Goal: Task Accomplishment & Management: Use online tool/utility

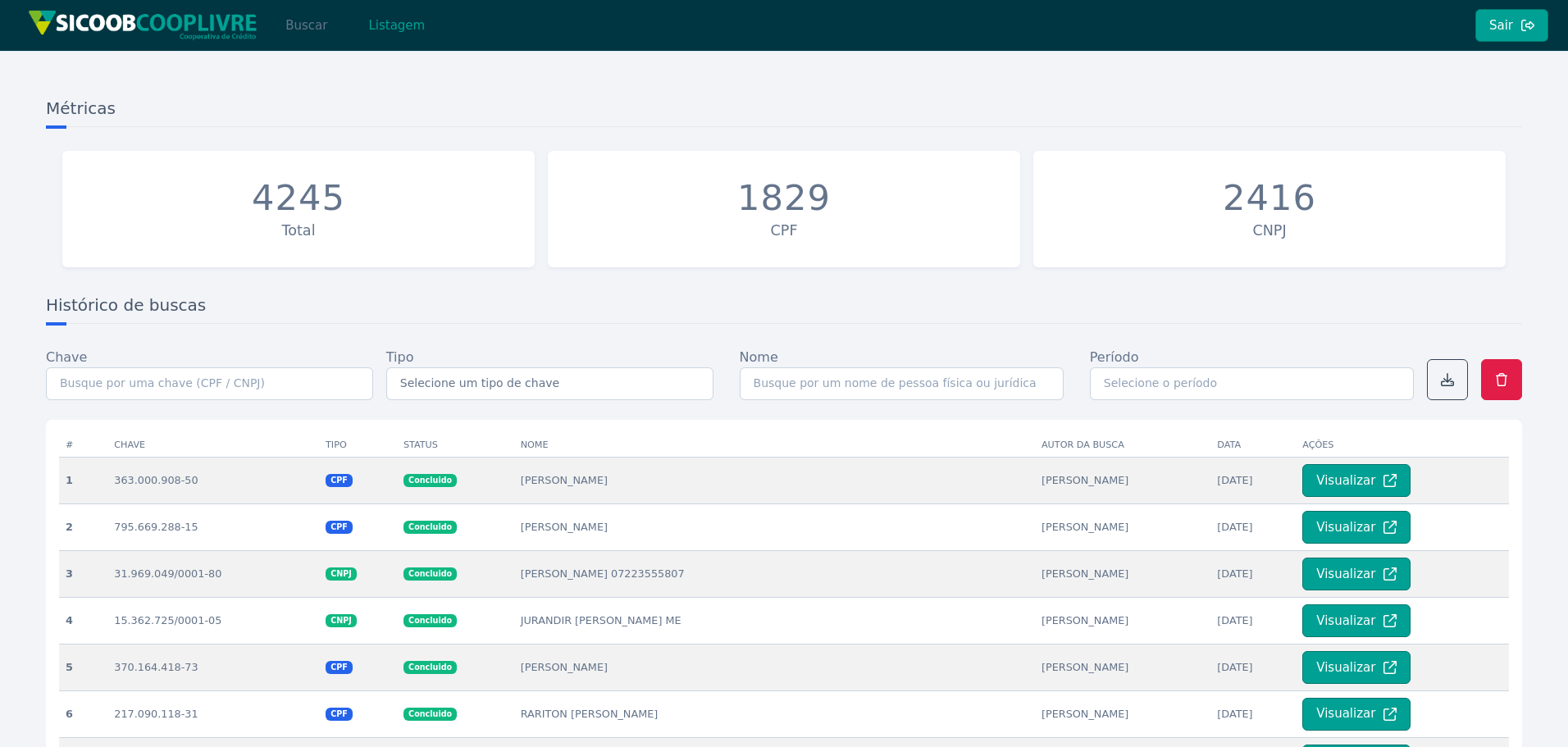
click at [313, 22] on button "Buscar" at bounding box center [306, 25] width 70 height 33
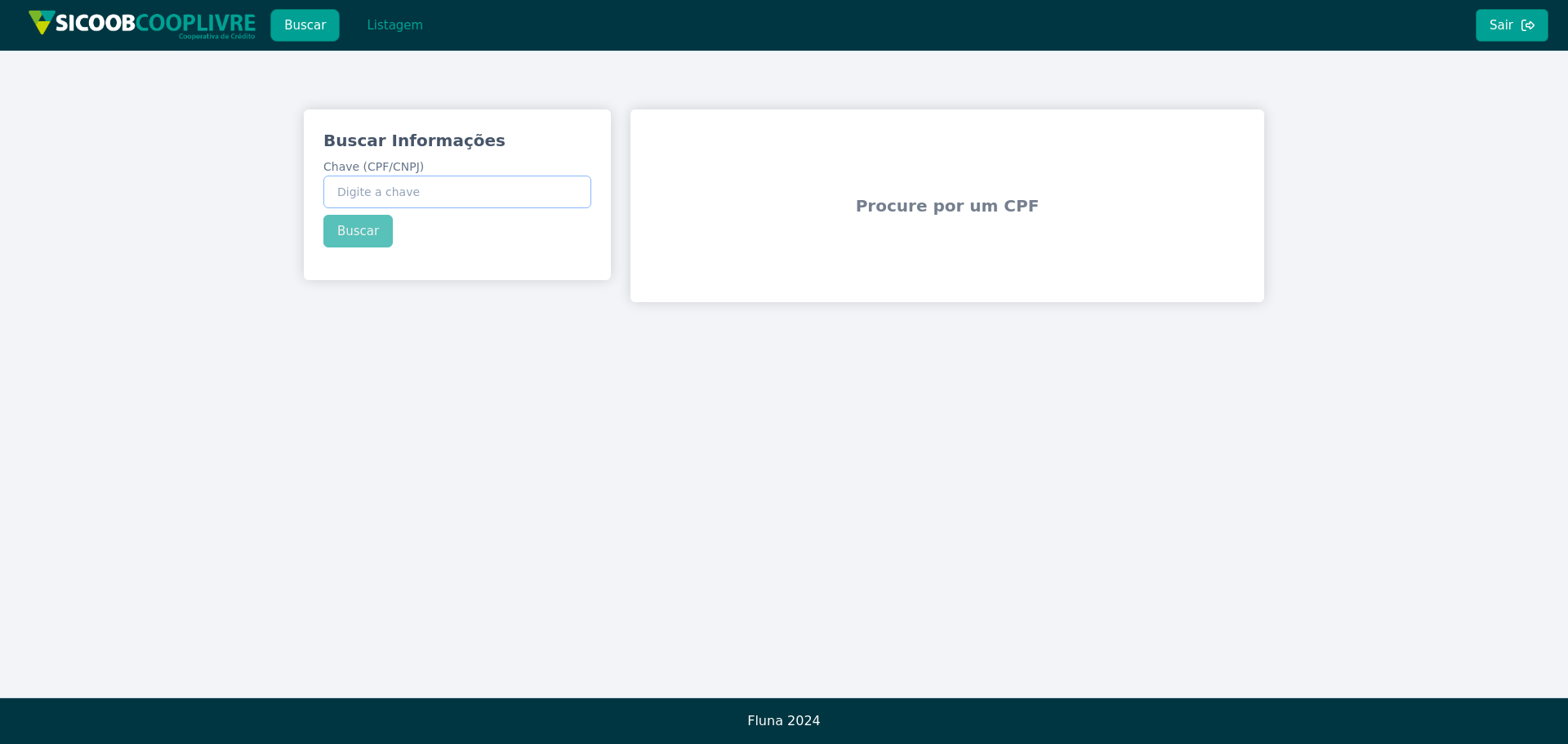
click at [377, 188] on input "Chave (CPF/CNPJ)" at bounding box center [457, 191] width 268 height 33
paste input "353.553.318-07"
click at [376, 220] on div "Buscar Informações Chave (CPF/CNPJ) 353.553.318-07 Buscar" at bounding box center [457, 188] width 307 height 157
click at [358, 234] on button "Buscar" at bounding box center [358, 231] width 69 height 33
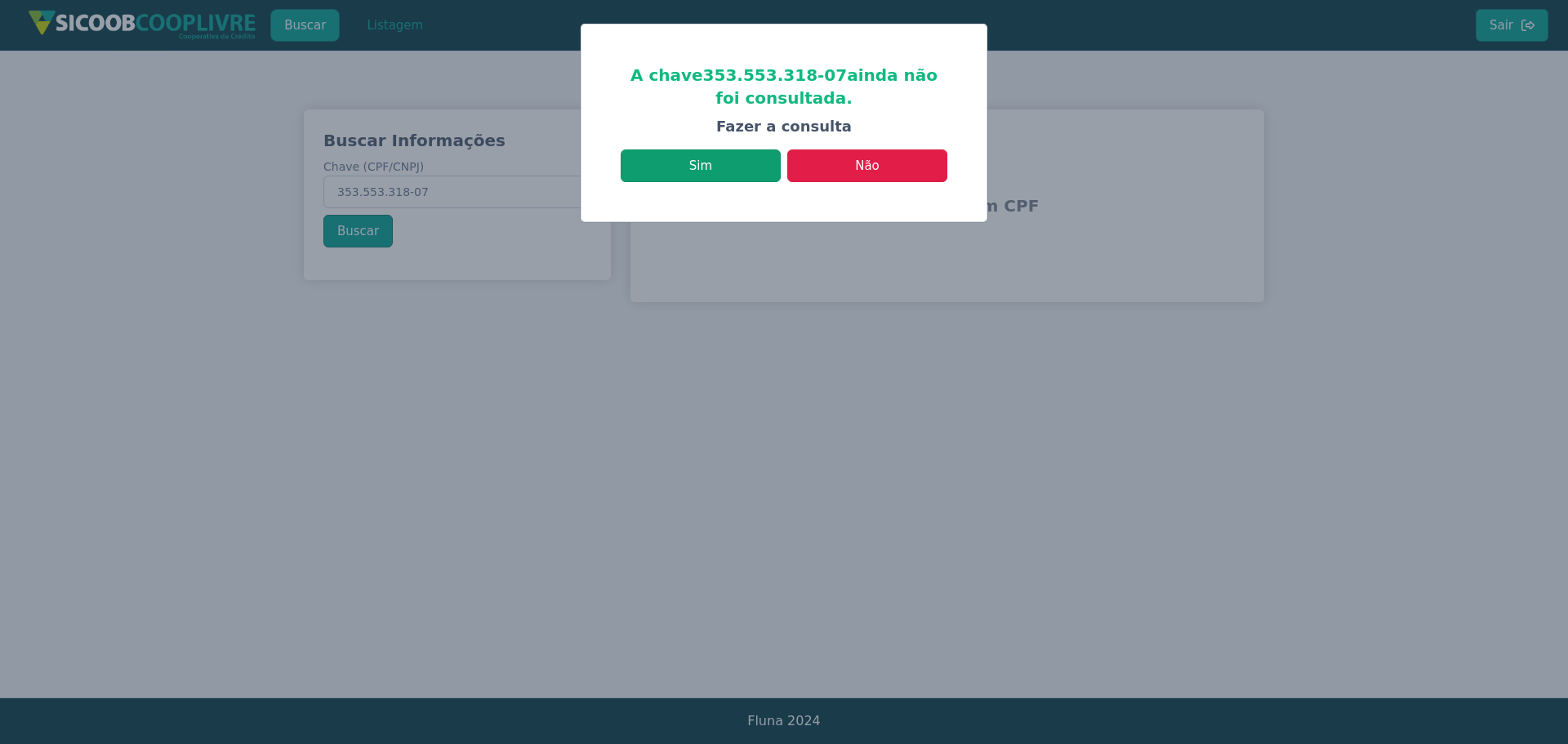
click at [710, 159] on button "Sim" at bounding box center [700, 166] width 160 height 33
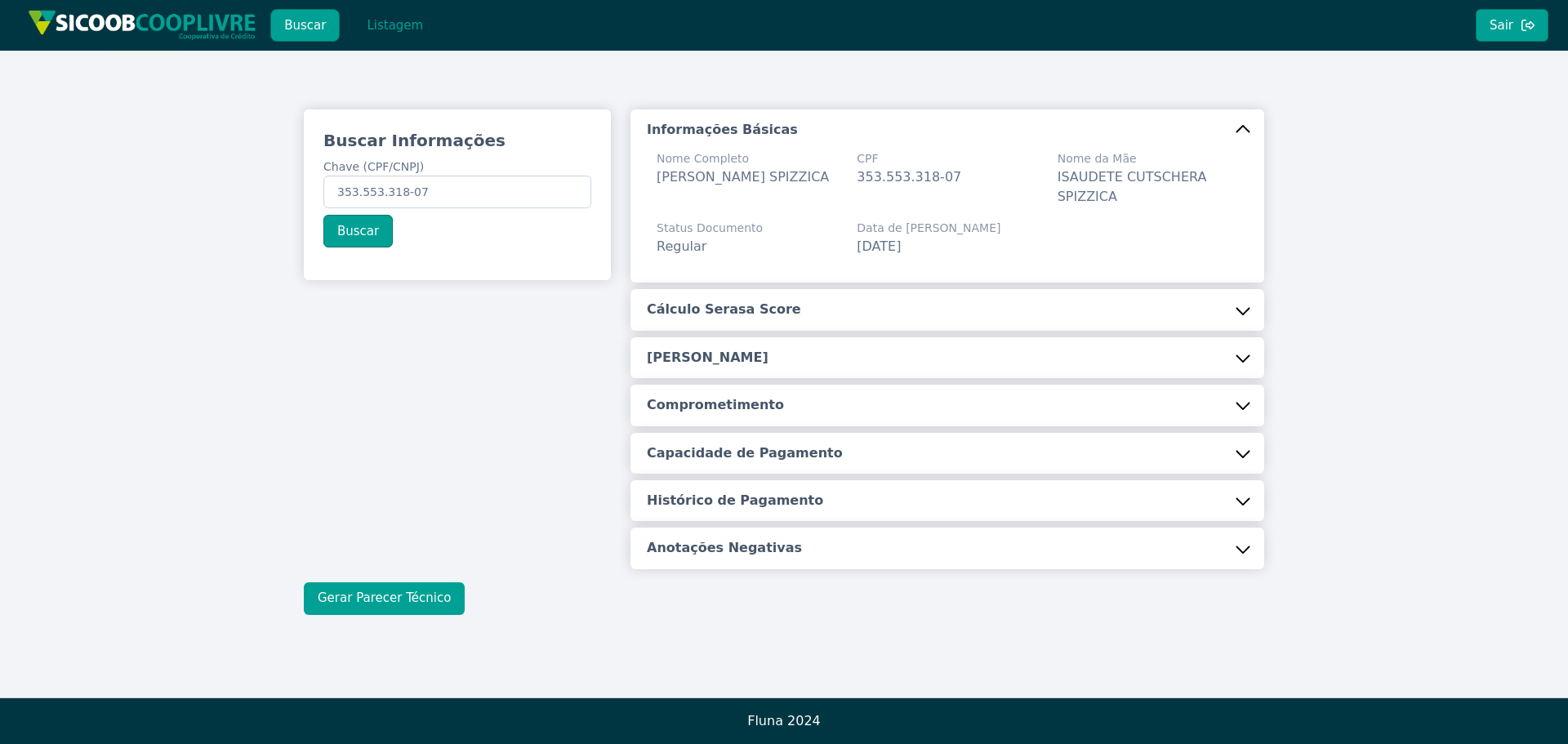
click at [384, 595] on button "Gerar Parecer Técnico" at bounding box center [384, 598] width 161 height 33
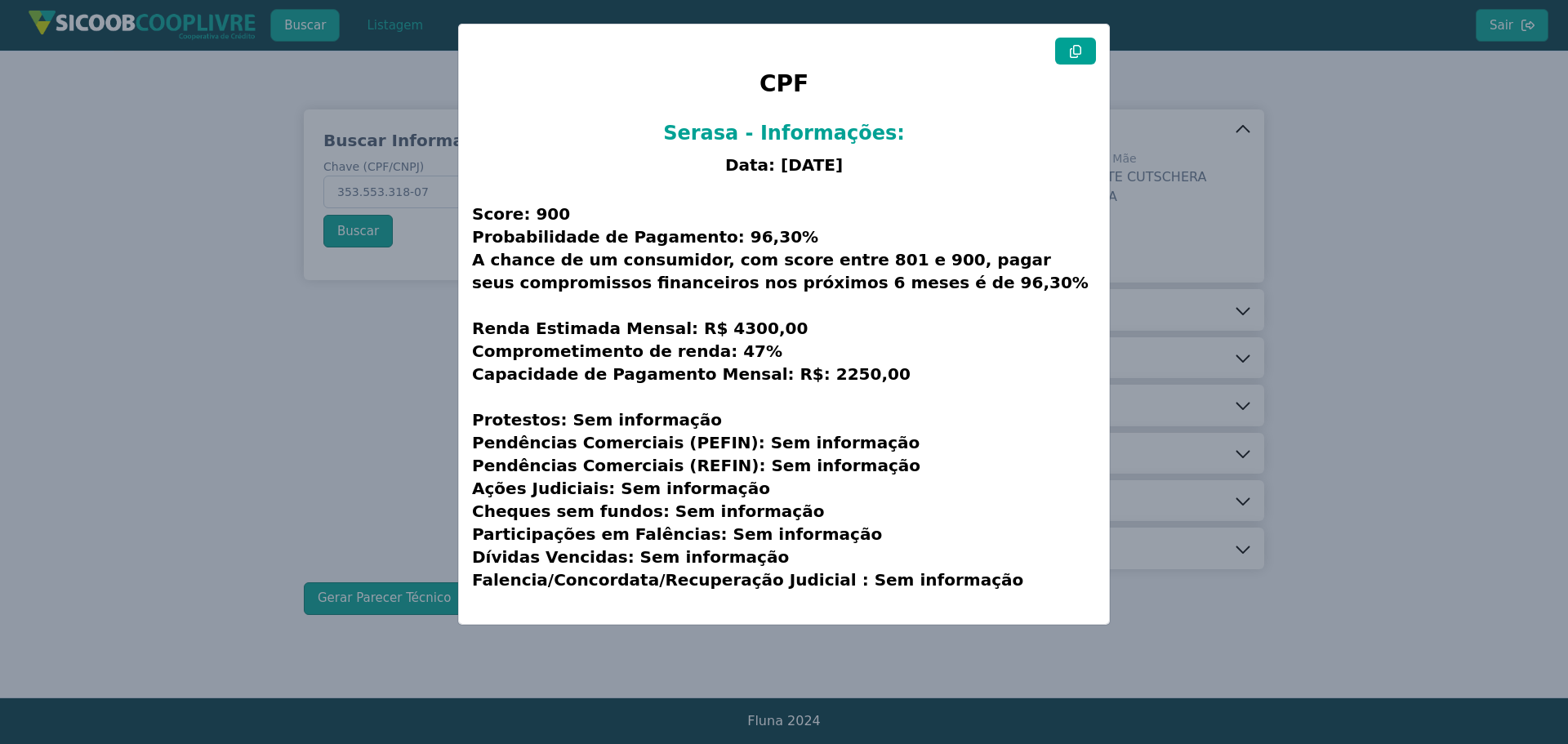
click at [1075, 50] on icon at bounding box center [1075, 51] width 13 height 13
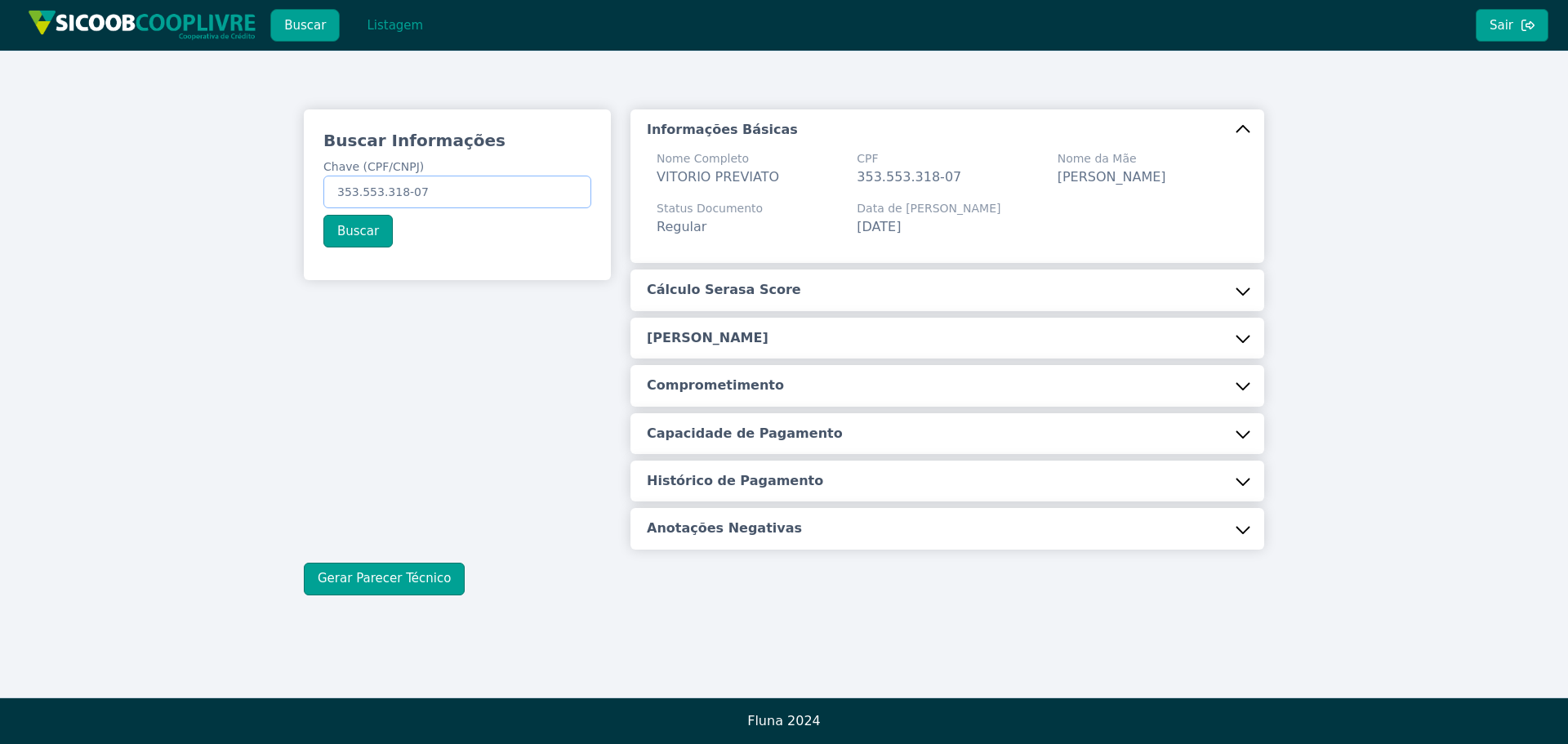
click at [461, 186] on input "353.553.318-07" at bounding box center [457, 191] width 268 height 33
paste input "text"
type input "353.553.318-07"
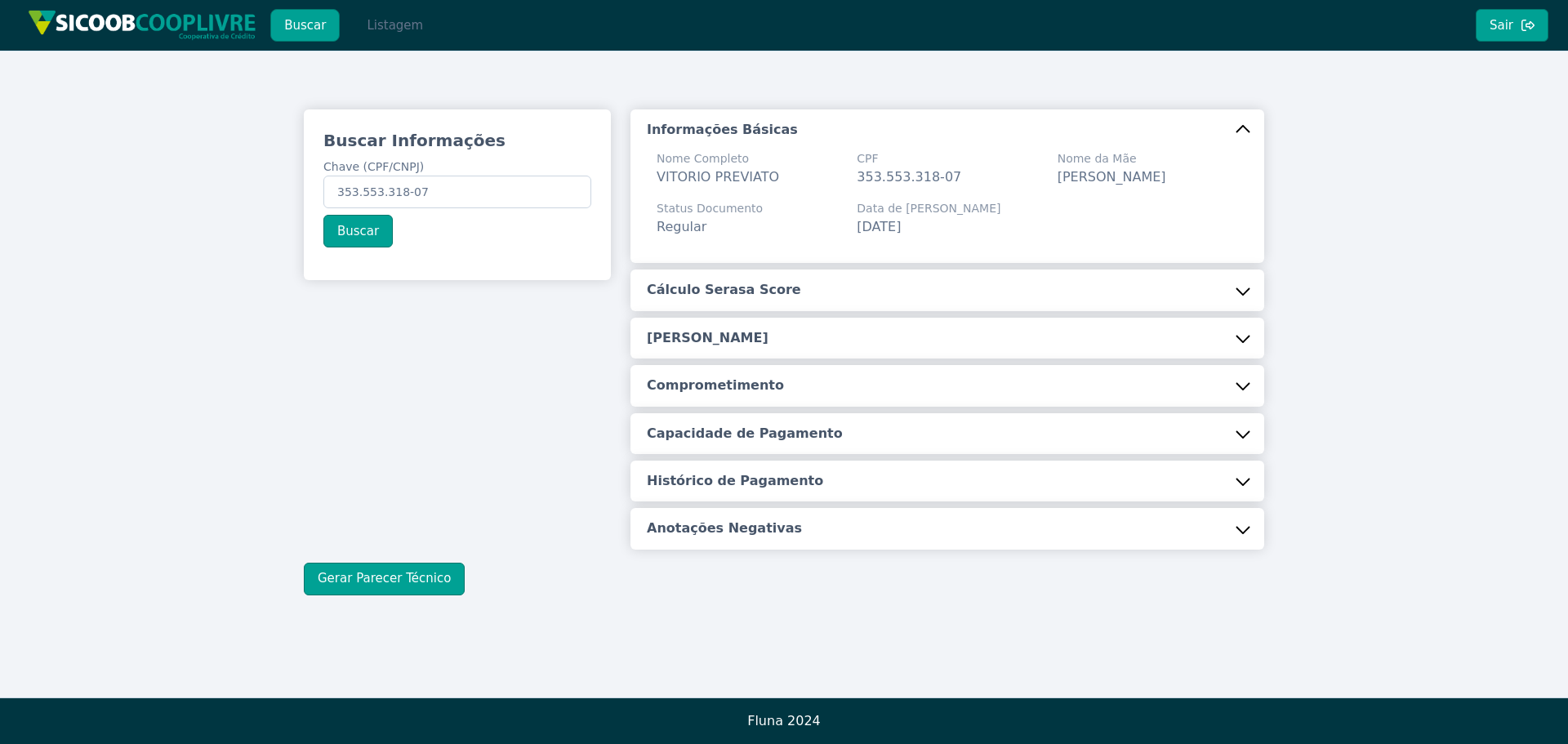
click at [372, 25] on button "Listagem" at bounding box center [395, 25] width 84 height 33
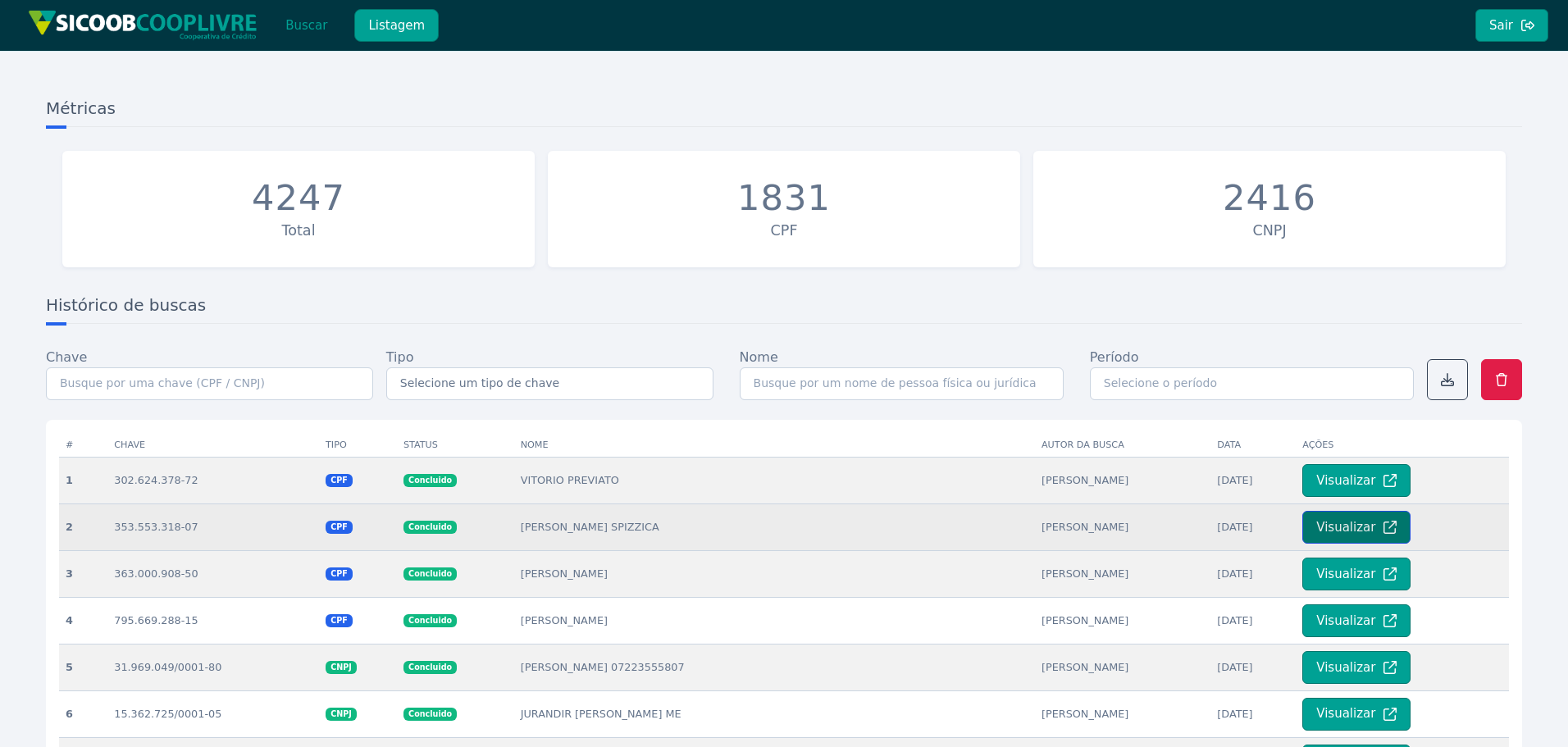
click at [1324, 524] on button "Visualizar" at bounding box center [1356, 527] width 108 height 33
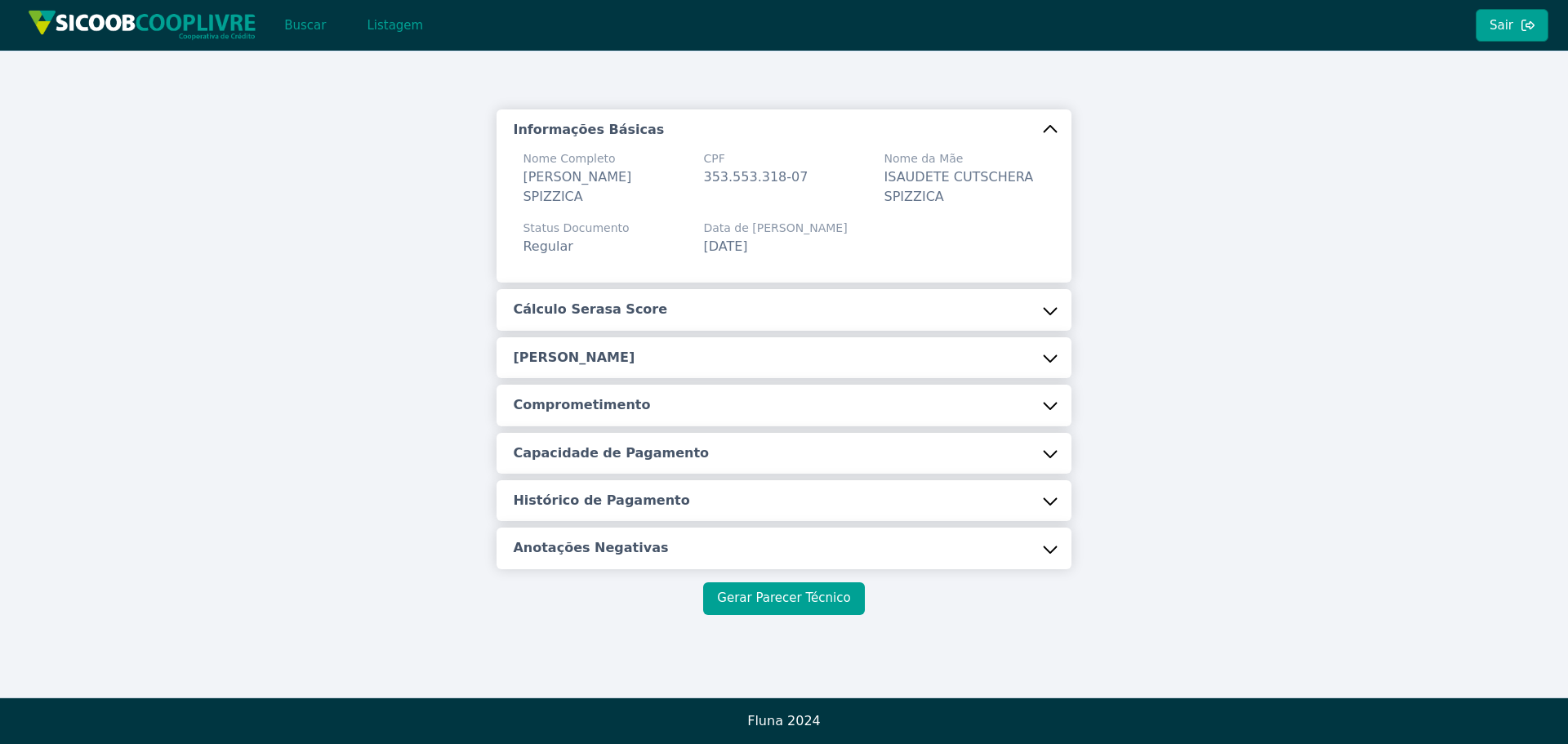
click at [805, 597] on button "Gerar Parecer Técnico" at bounding box center [784, 598] width 161 height 33
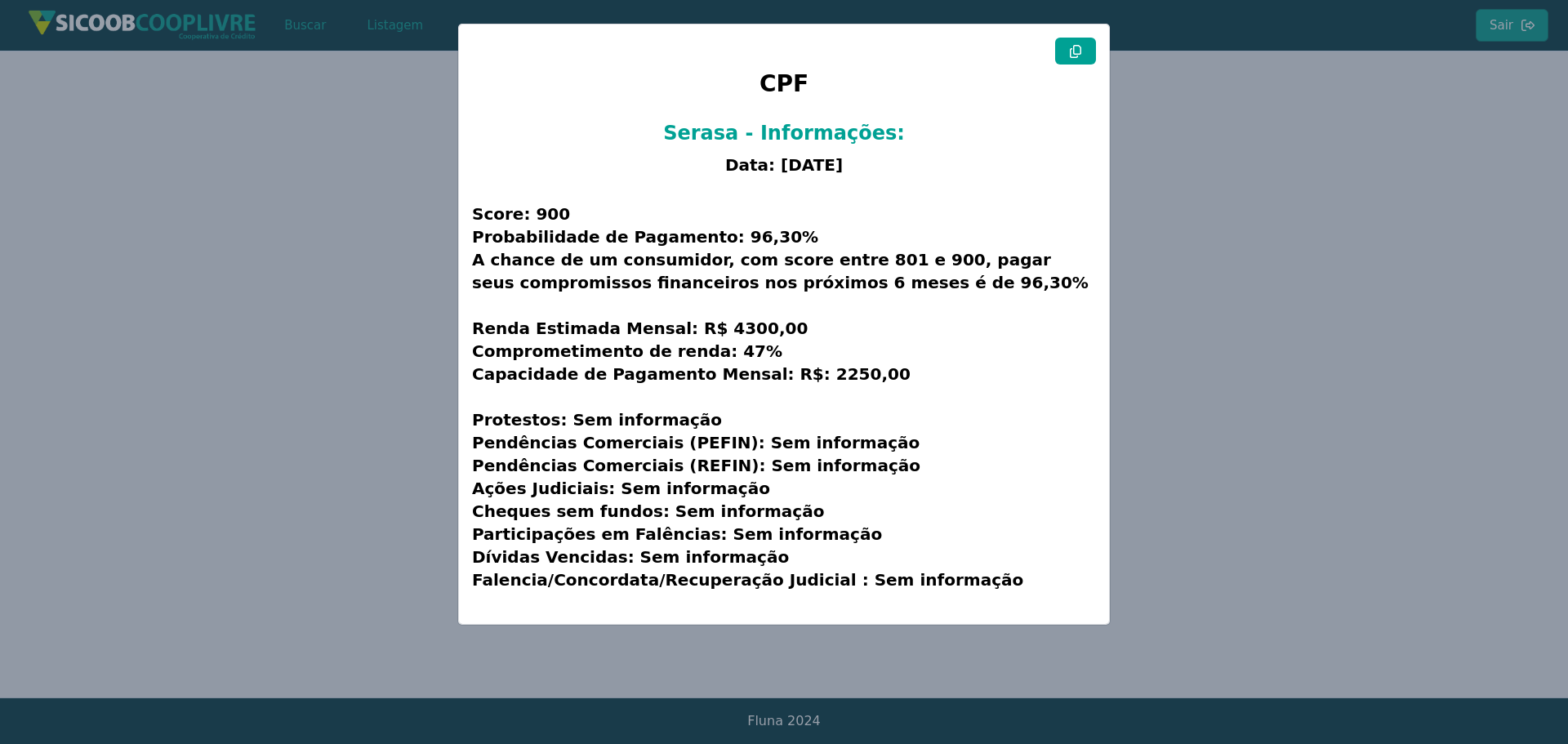
click at [1074, 52] on icon at bounding box center [1076, 51] width 12 height 13
click at [1227, 174] on modal-container "CPF Serasa - Informações: Data: [DATE] Score: 900 Probabilidade de Pagamento: 9…" at bounding box center [784, 372] width 1568 height 744
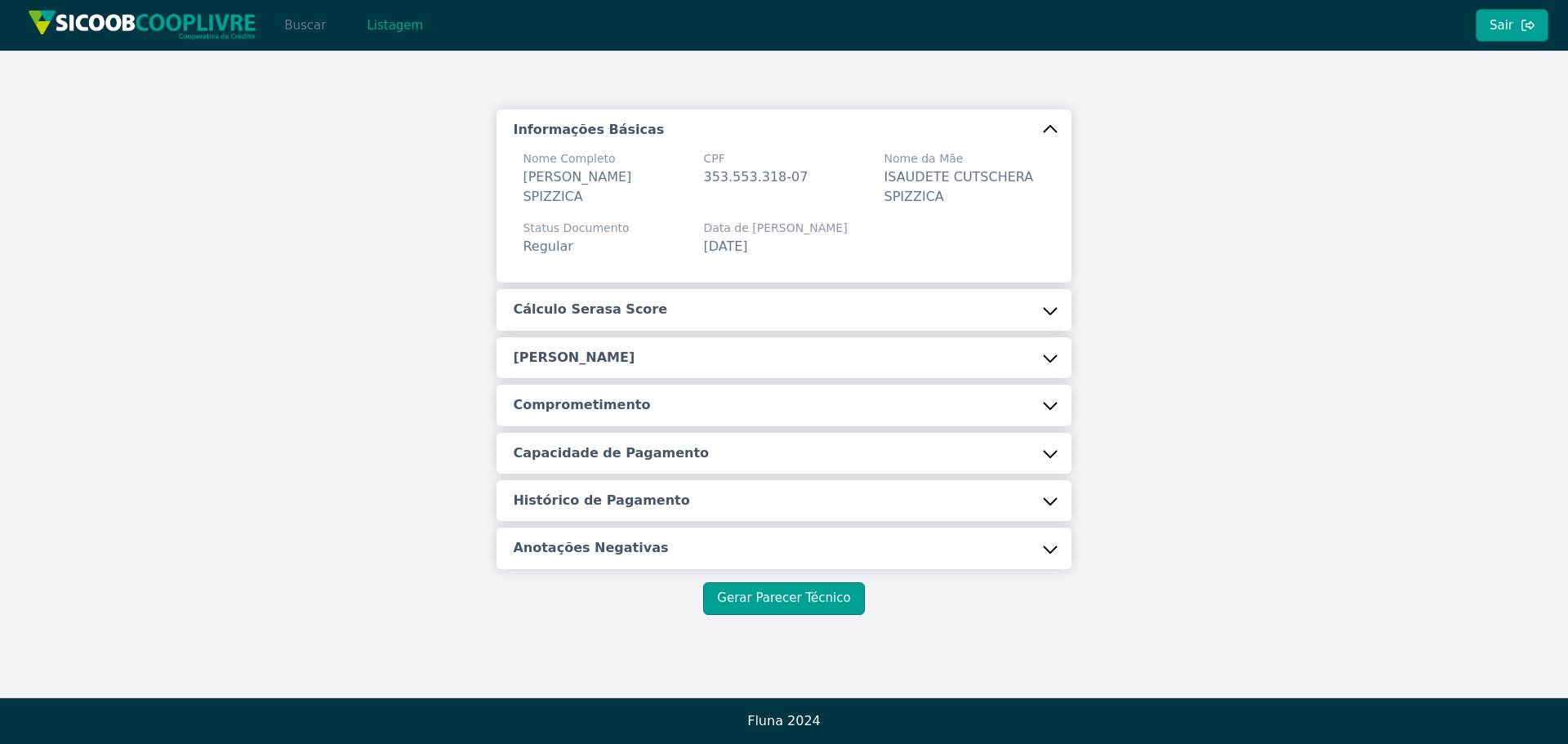
click at [316, 28] on button "Buscar" at bounding box center [305, 25] width 69 height 33
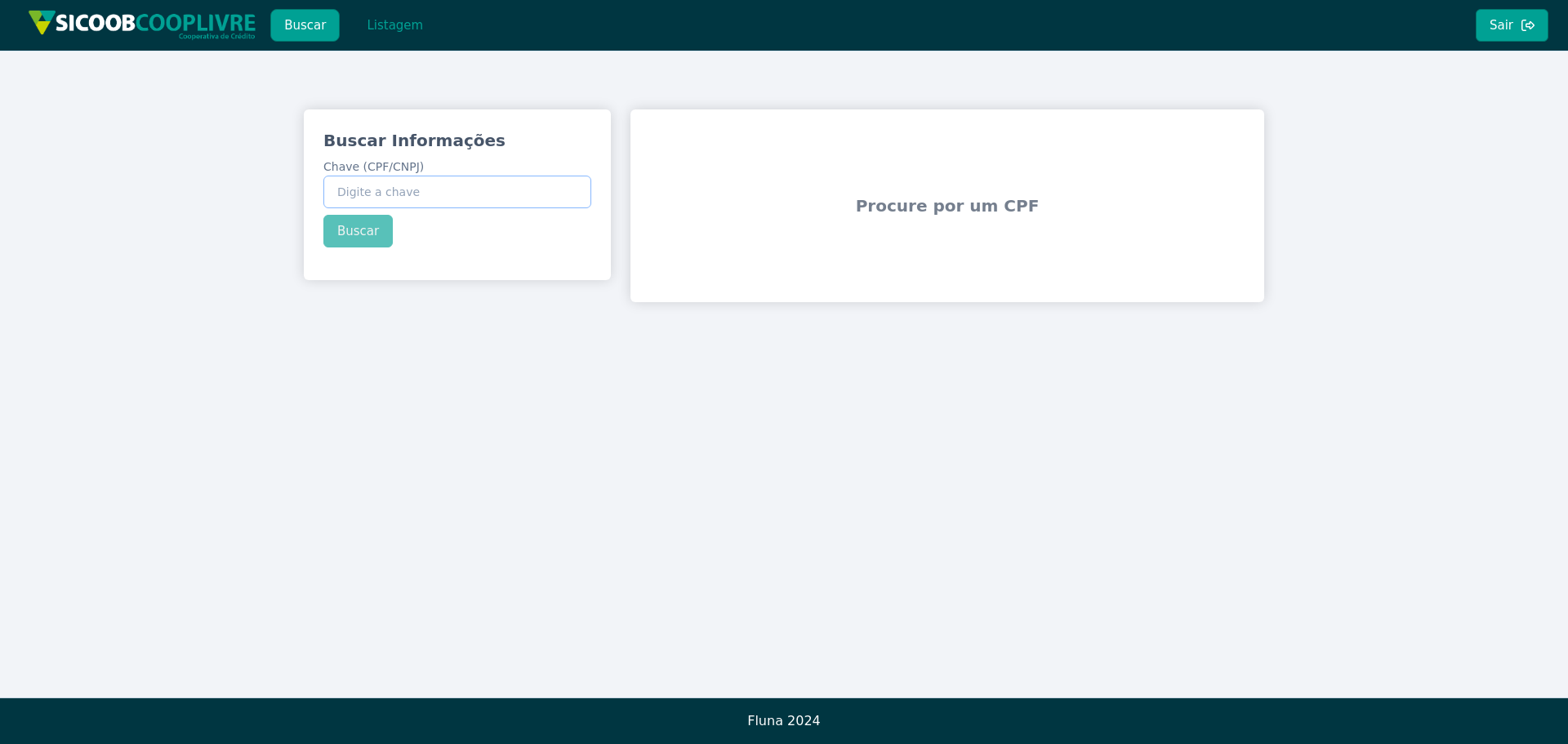
click at [388, 180] on input "Chave (CPF/CNPJ)" at bounding box center [457, 191] width 268 height 33
paste input "218.536.878-80"
click at [363, 219] on div "Buscar Informações Chave (CPF/CNPJ) 218.536.878-80 Buscar" at bounding box center [457, 188] width 307 height 157
click at [356, 234] on button "Buscar" at bounding box center [358, 231] width 69 height 33
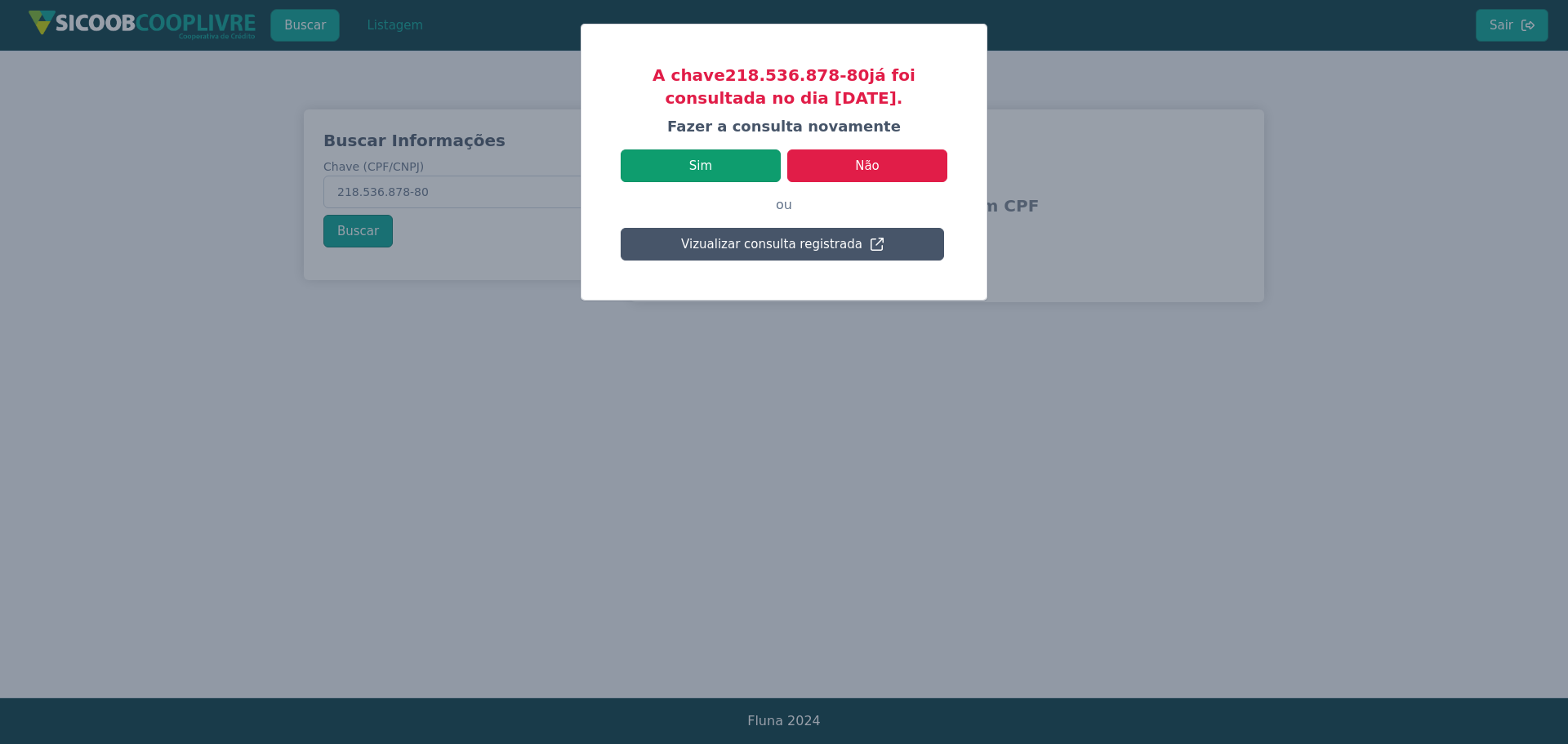
click at [695, 167] on button "Sim" at bounding box center [700, 166] width 160 height 33
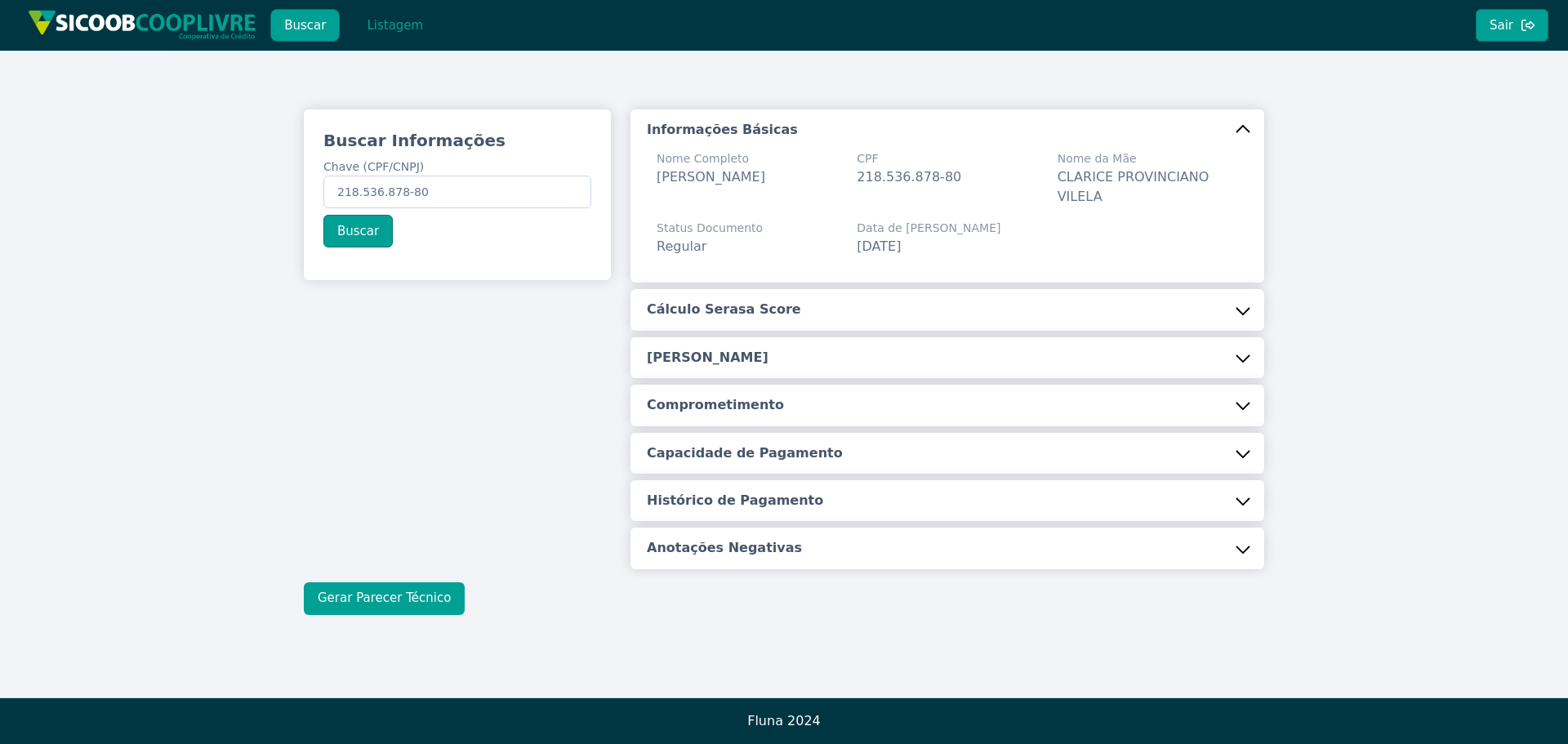
click at [400, 590] on button "Gerar Parecer Técnico" at bounding box center [384, 598] width 161 height 33
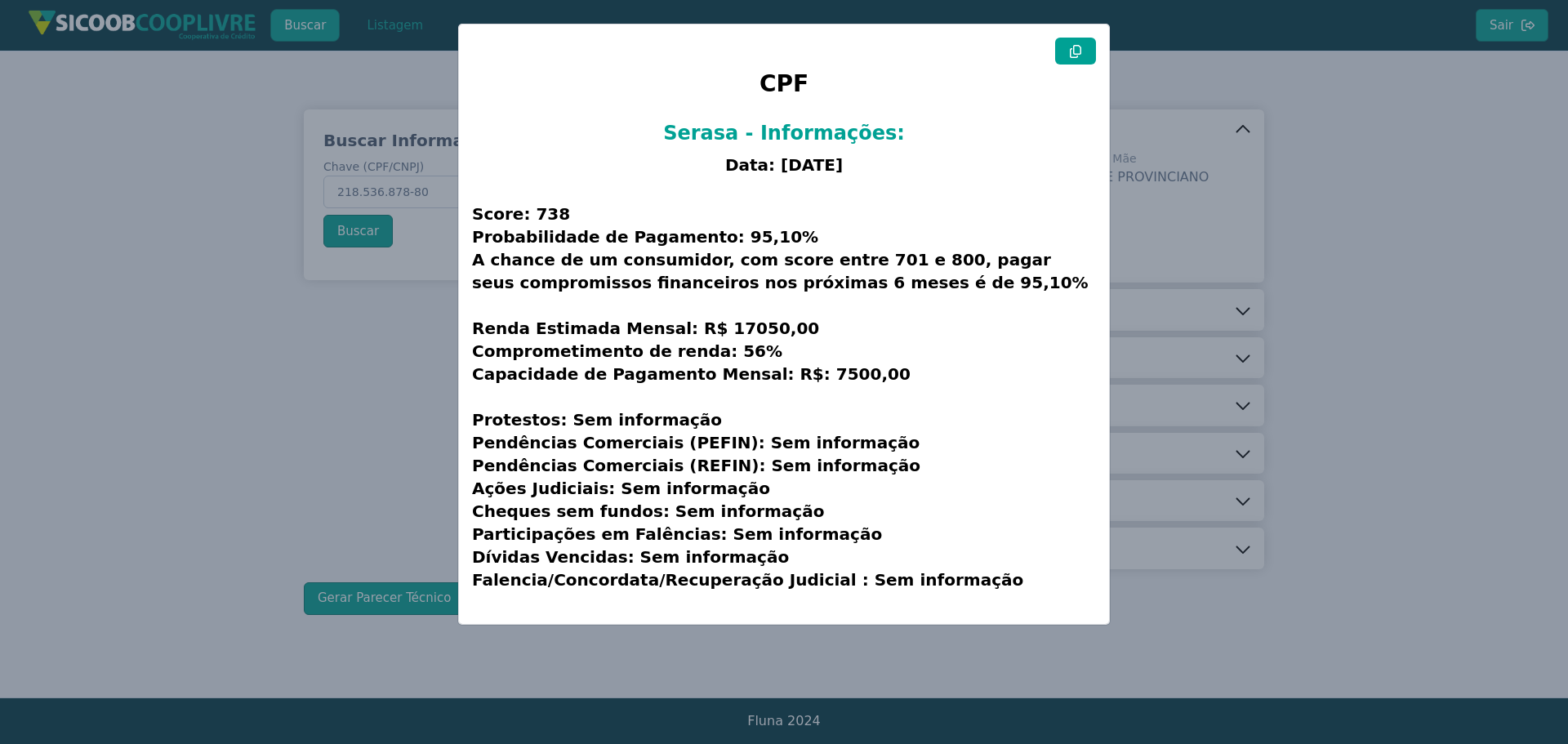
click at [1066, 57] on button at bounding box center [1075, 51] width 41 height 27
click at [1256, 66] on modal-container "CPF Serasa - Informações: Data: [DATE] Score: 738 Probabilidade de Pagamento: 9…" at bounding box center [784, 372] width 1568 height 744
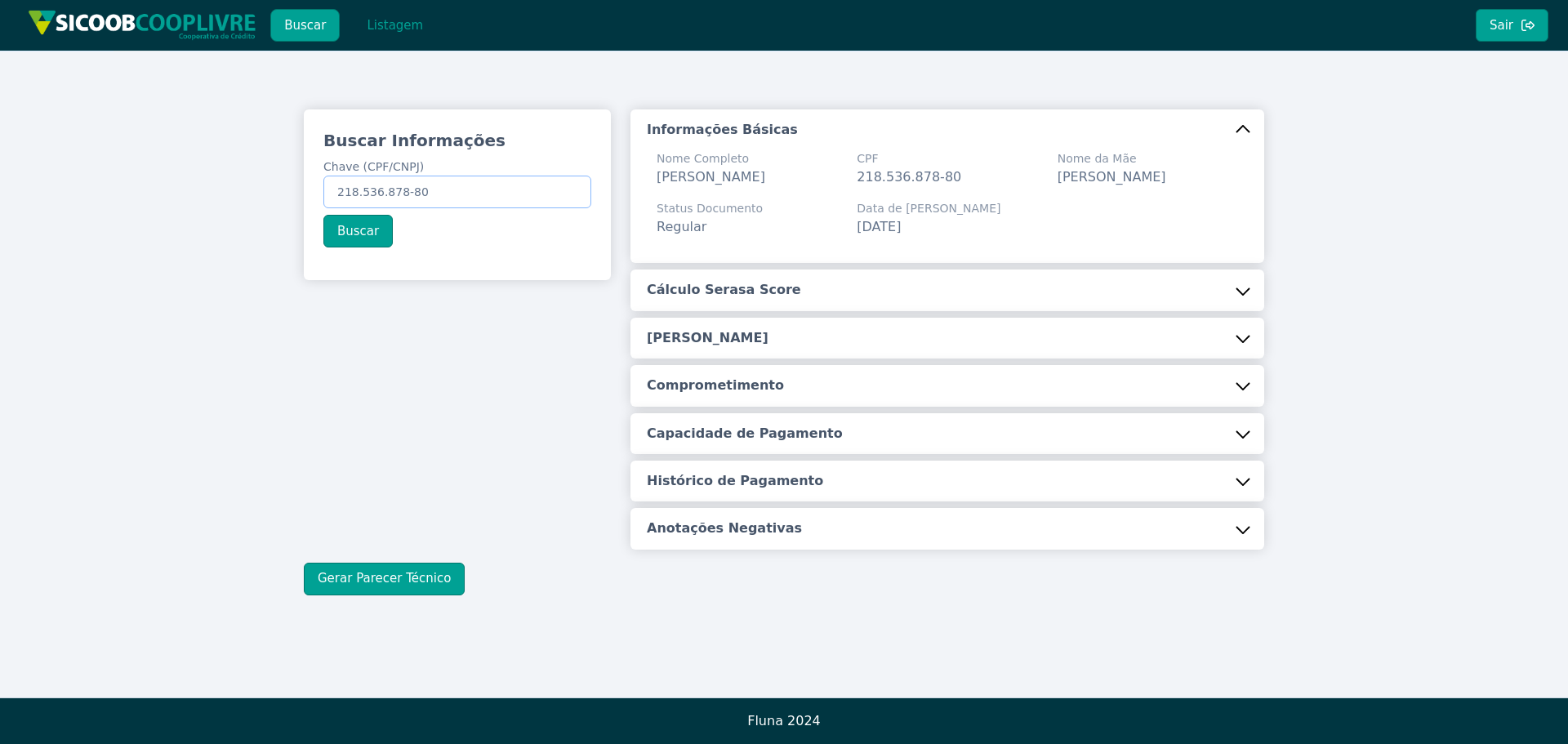
click at [438, 192] on input "218.536.878-80" at bounding box center [457, 191] width 268 height 33
paste input "37.362.675/0001-9"
type input "37.362.675/0001-90"
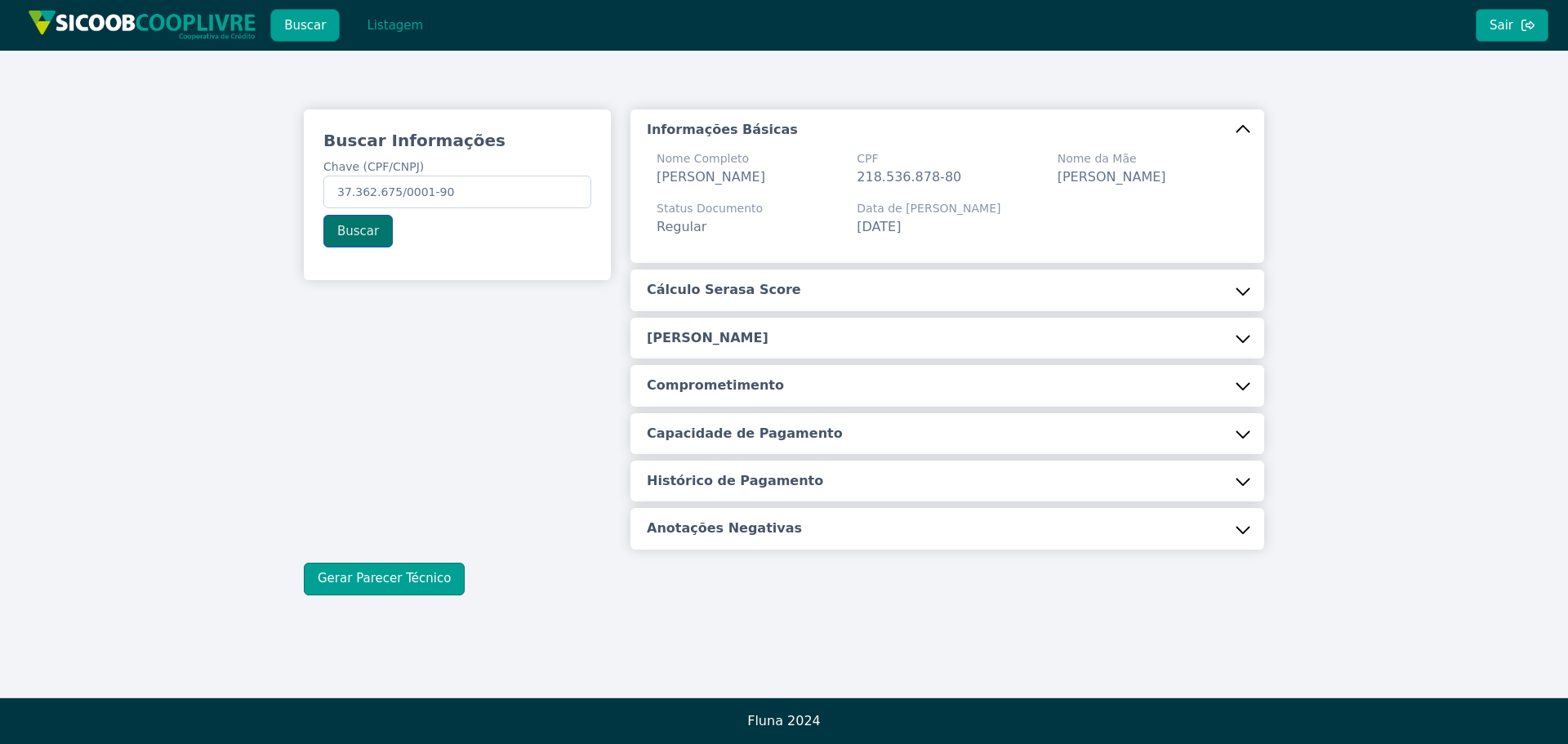
click at [373, 225] on button "Buscar" at bounding box center [358, 231] width 69 height 33
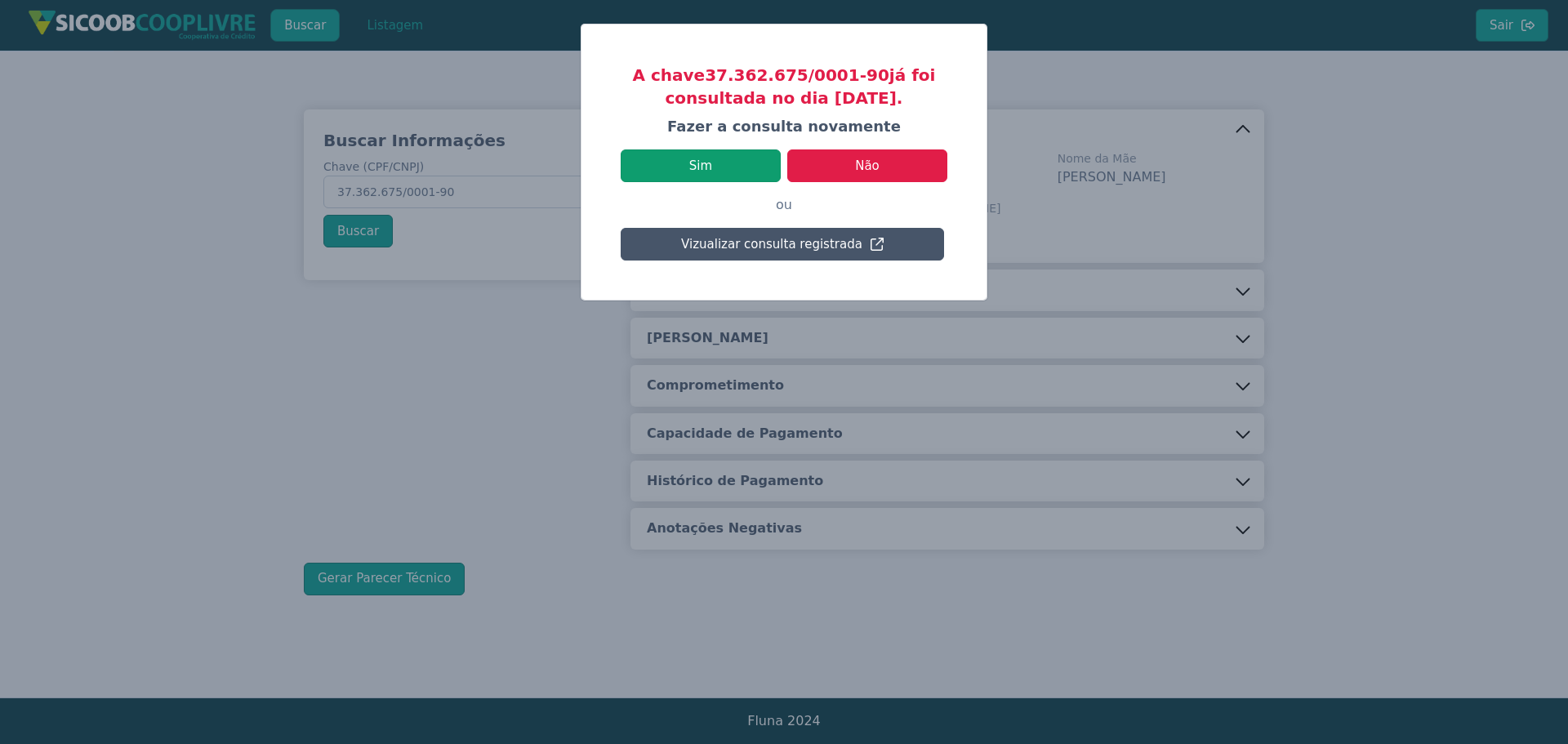
click at [722, 162] on button "Sim" at bounding box center [700, 166] width 160 height 33
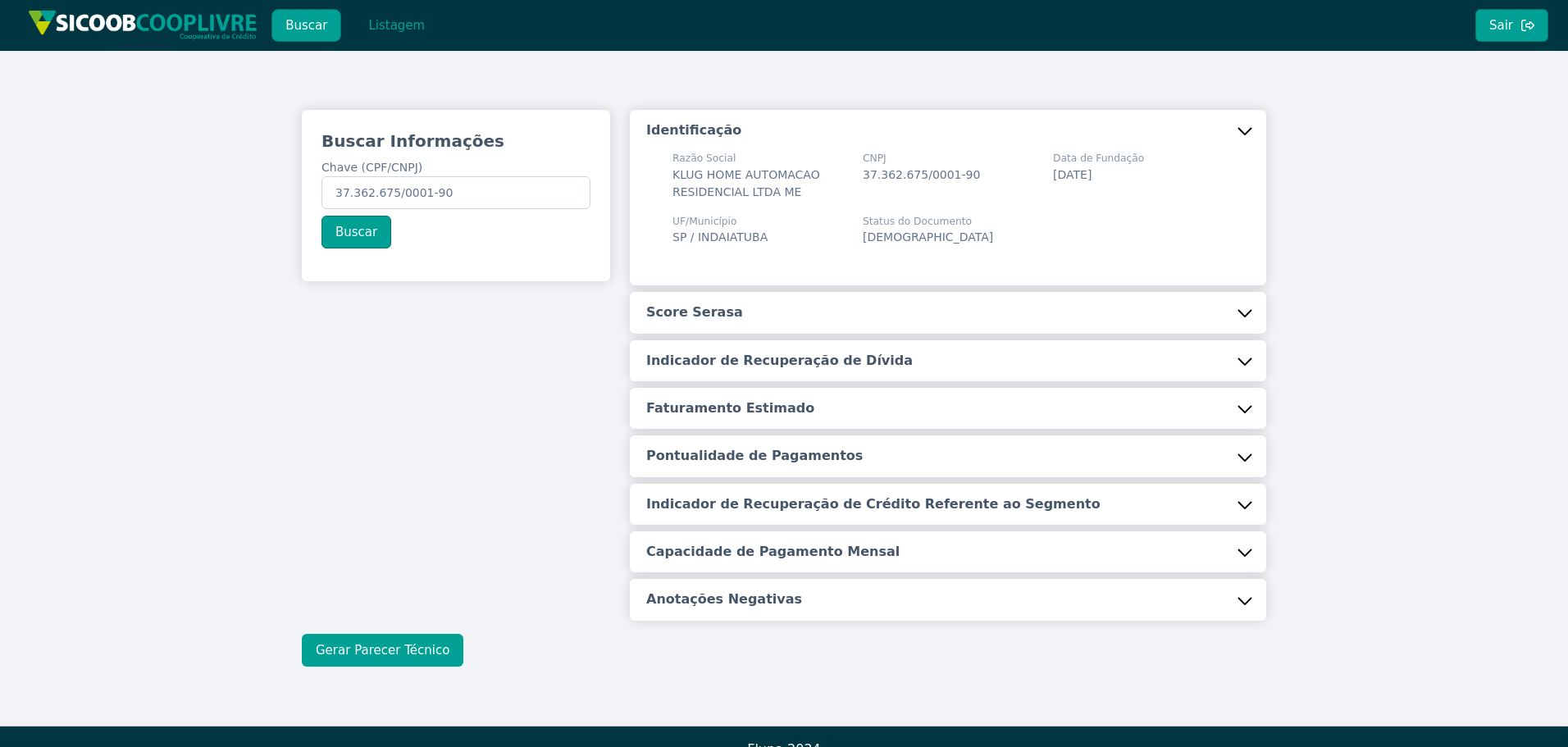
click at [348, 651] on button "Gerar Parecer Técnico" at bounding box center [382, 650] width 161 height 33
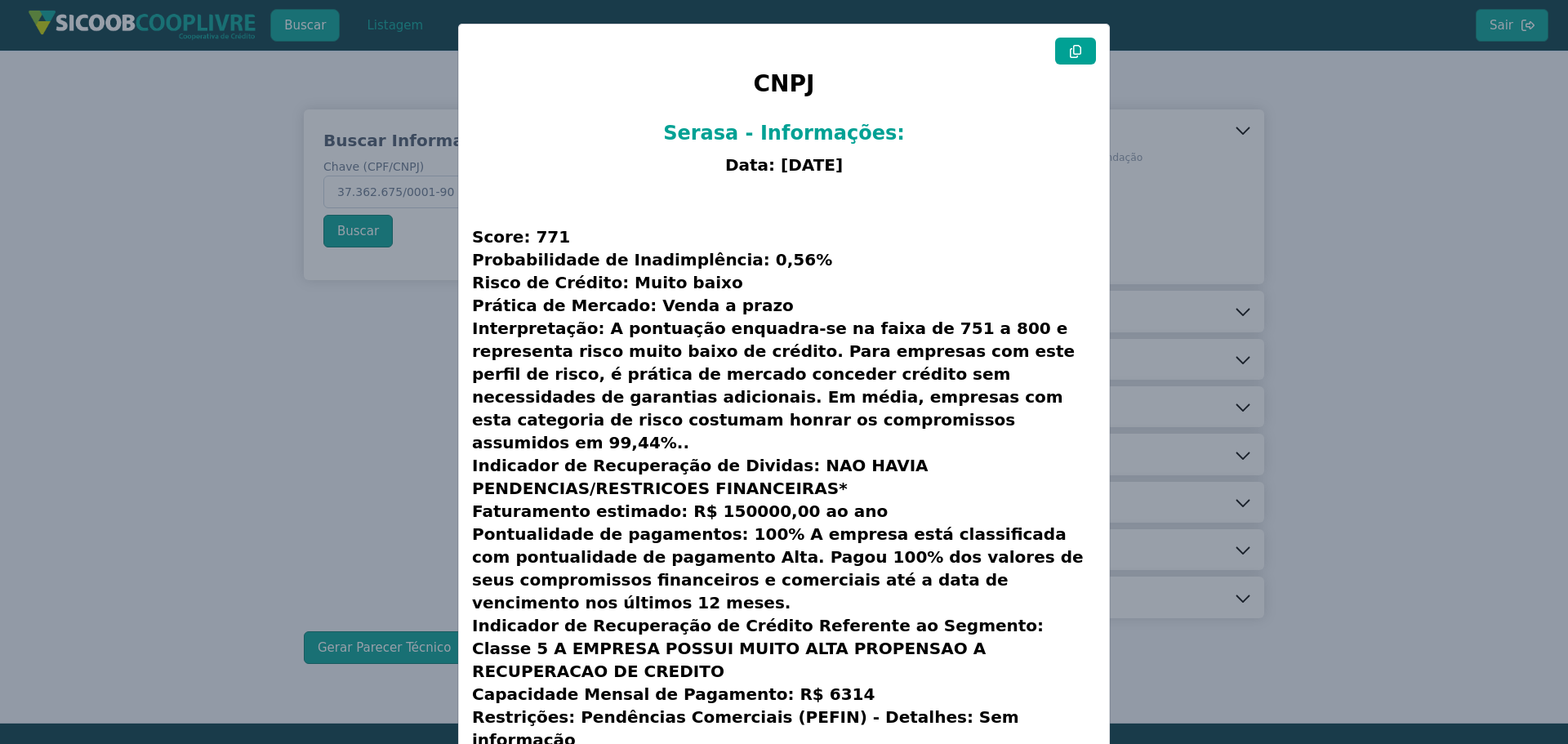
click at [1074, 52] on icon at bounding box center [1075, 51] width 13 height 13
